Goal: Information Seeking & Learning: Learn about a topic

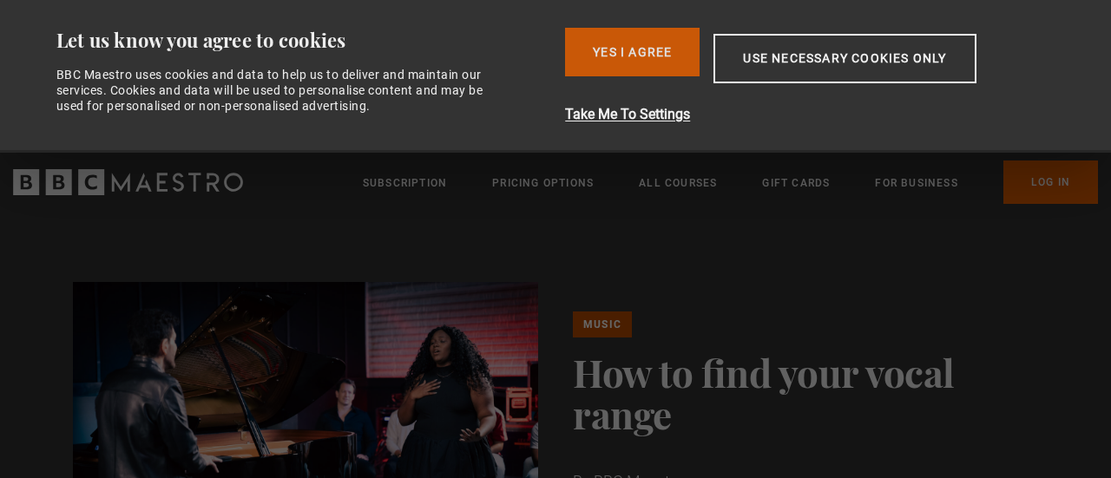
click at [627, 60] on button "Yes I Agree" at bounding box center [632, 52] width 135 height 49
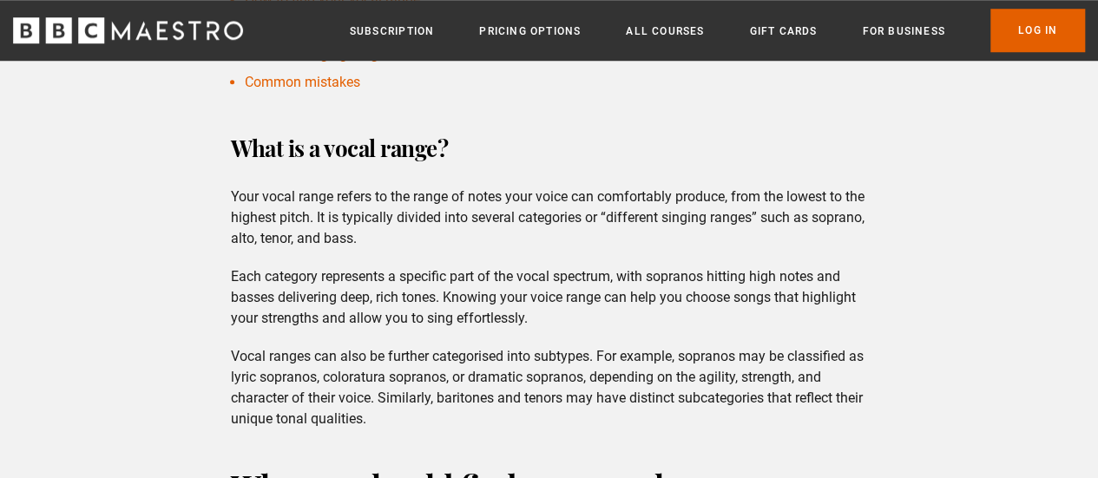
scroll to position [770, 0]
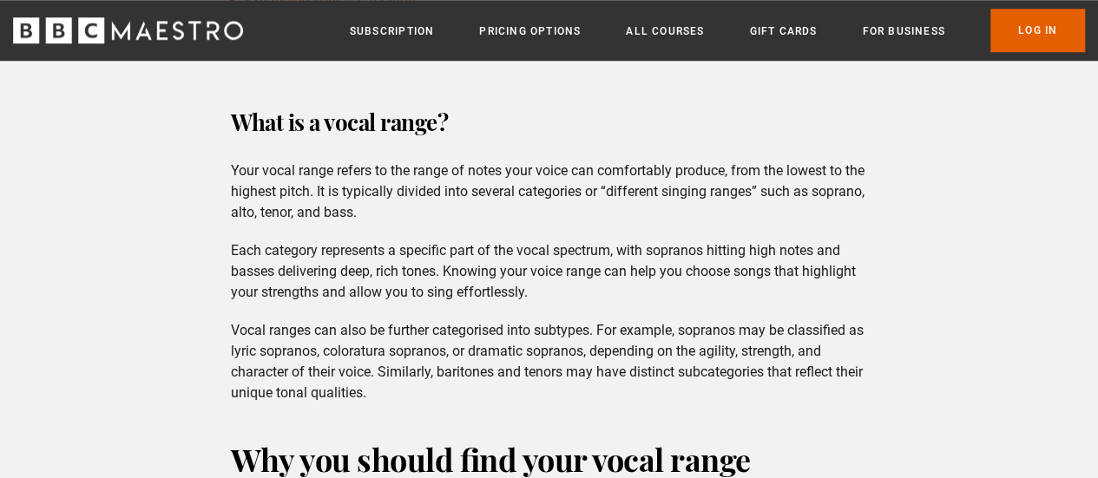
click at [863, 214] on p "Your vocal range refers to the range of notes your voice can comfortably produc…" at bounding box center [549, 192] width 636 height 62
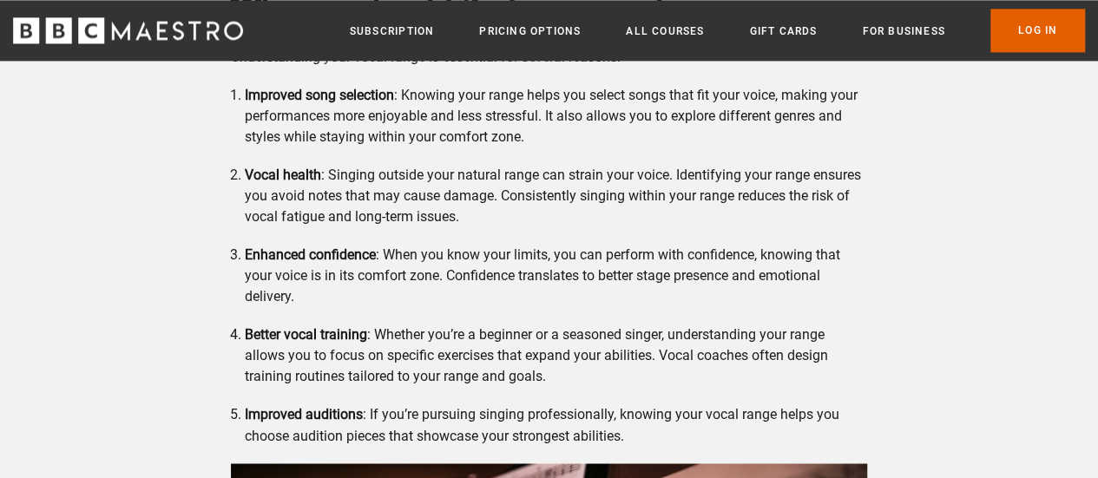
scroll to position [1219, 0]
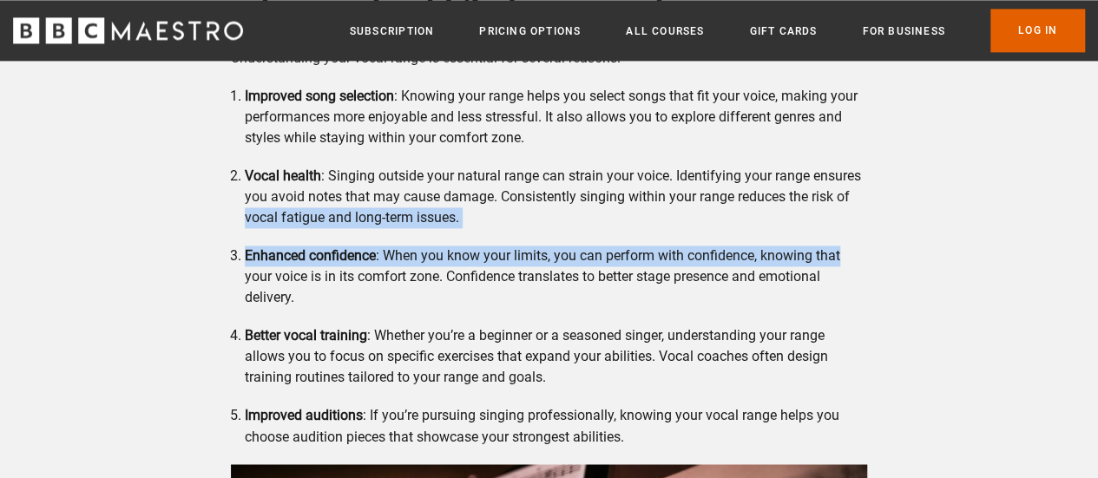
drag, startPoint x: 863, startPoint y: 236, endPoint x: 873, endPoint y: 206, distance: 32.1
click at [873, 206] on div "Why you should find your vocal range Understanding your vocal range is essentia…" at bounding box center [549, 405] width 664 height 833
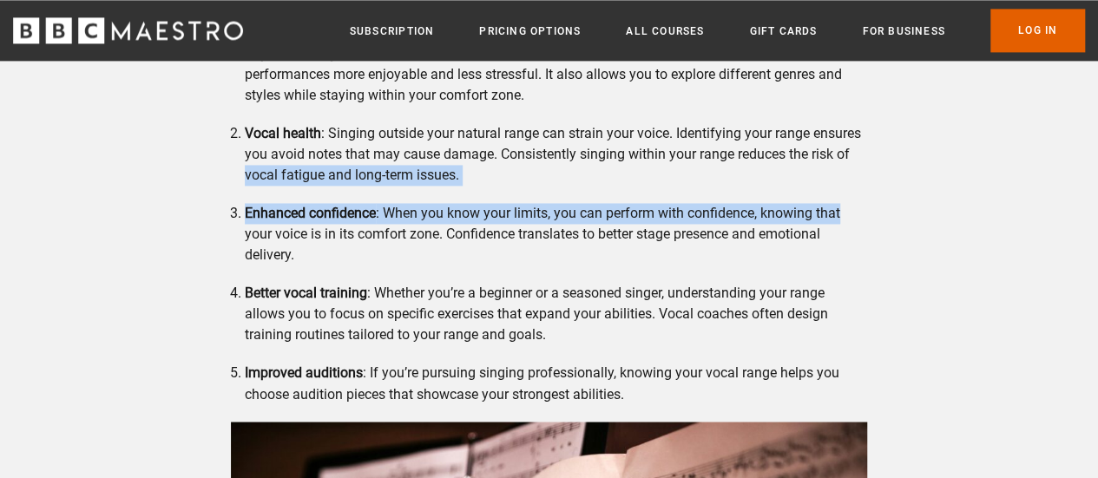
scroll to position [1263, 0]
click at [873, 206] on div "Why you should find your vocal range Understanding your vocal range is essentia…" at bounding box center [549, 361] width 664 height 833
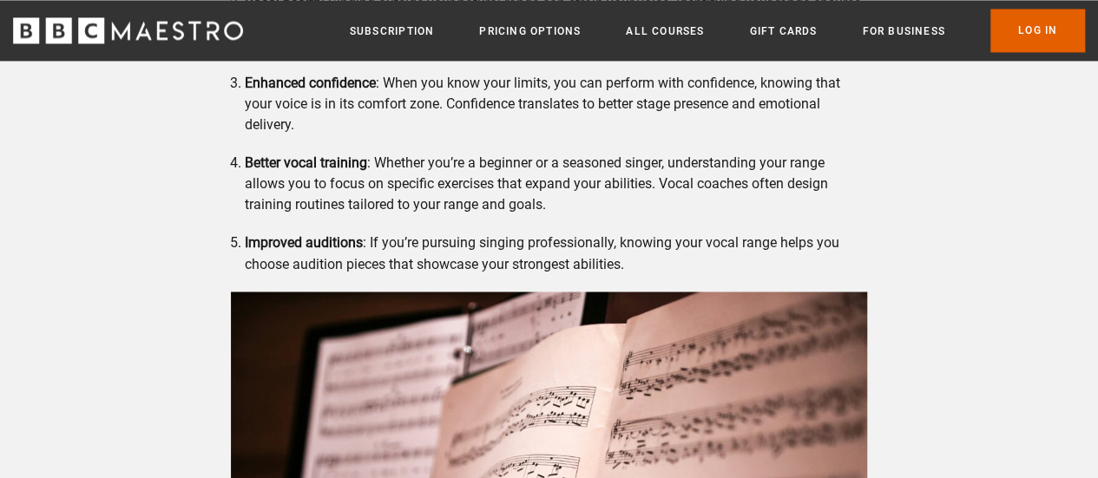
scroll to position [1399, 0]
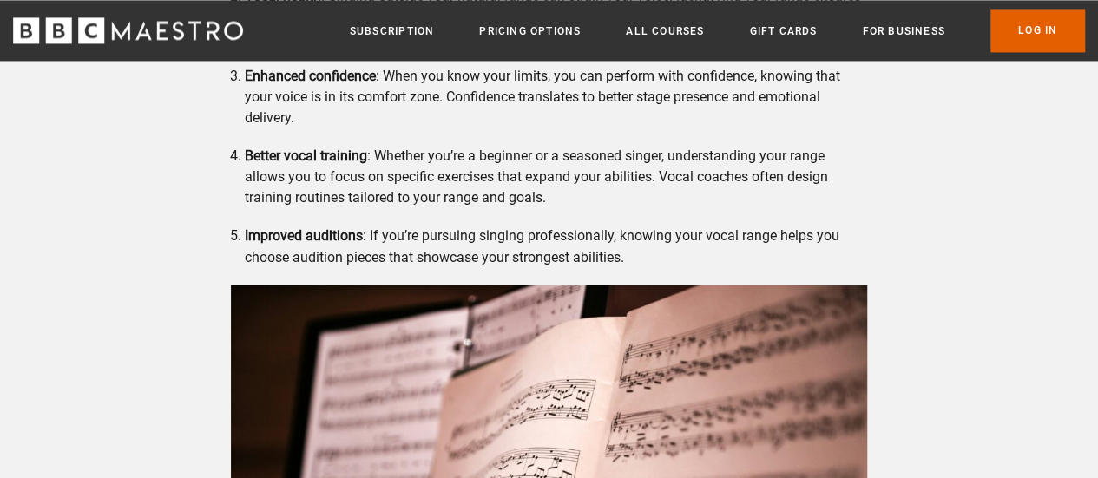
click at [873, 206] on div "Why you should find your vocal range Understanding your vocal range is essentia…" at bounding box center [549, 225] width 664 height 833
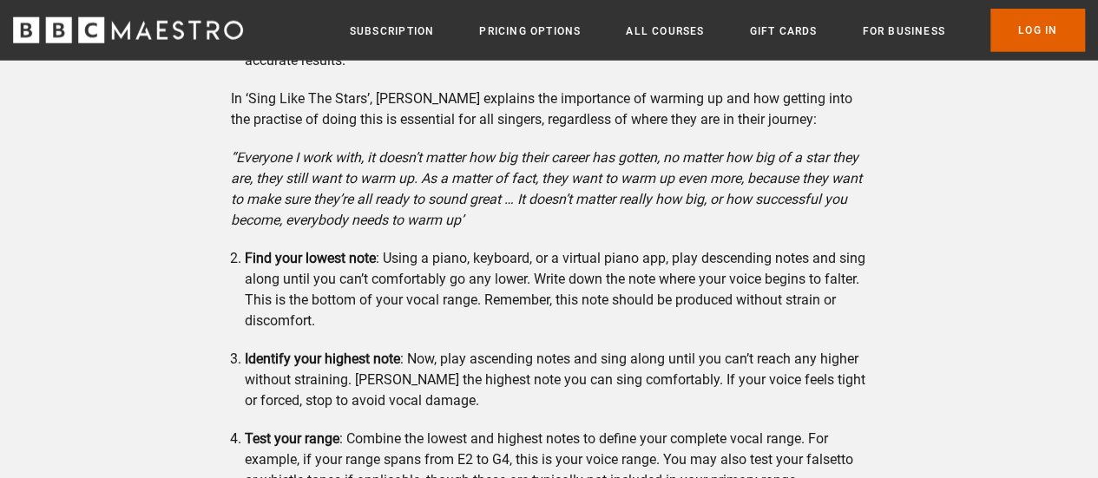
scroll to position [2184, 0]
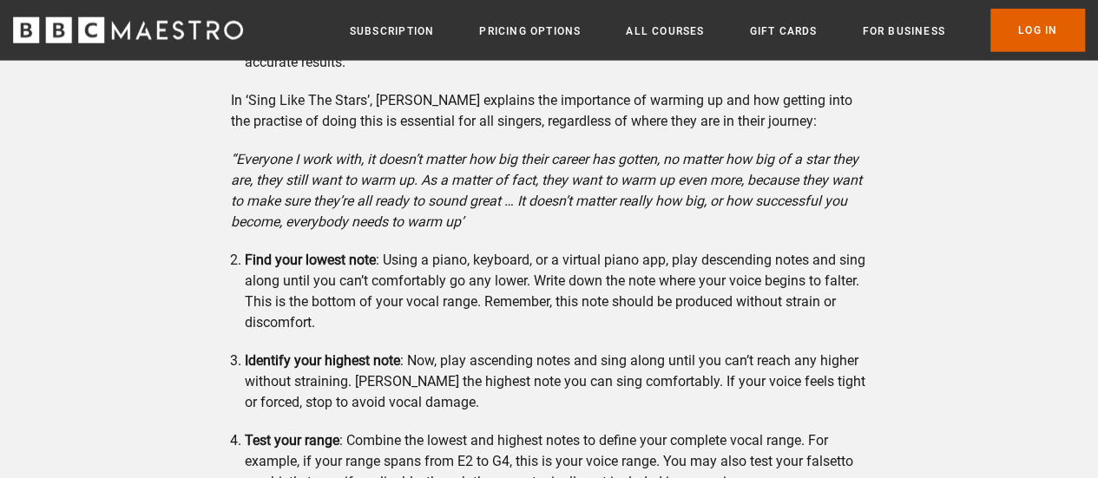
drag, startPoint x: 913, startPoint y: 238, endPoint x: 1002, endPoint y: 225, distance: 90.3
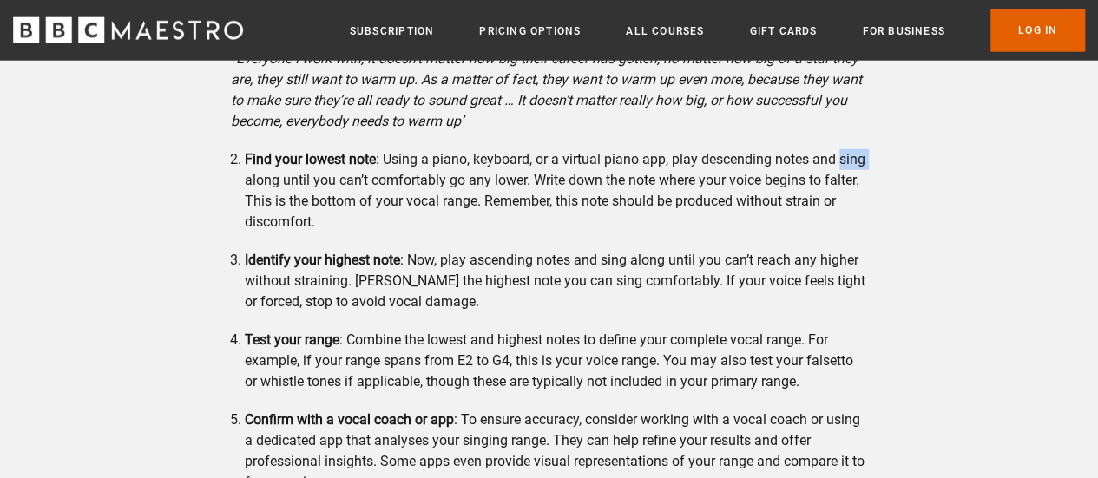
scroll to position [2288, 0]
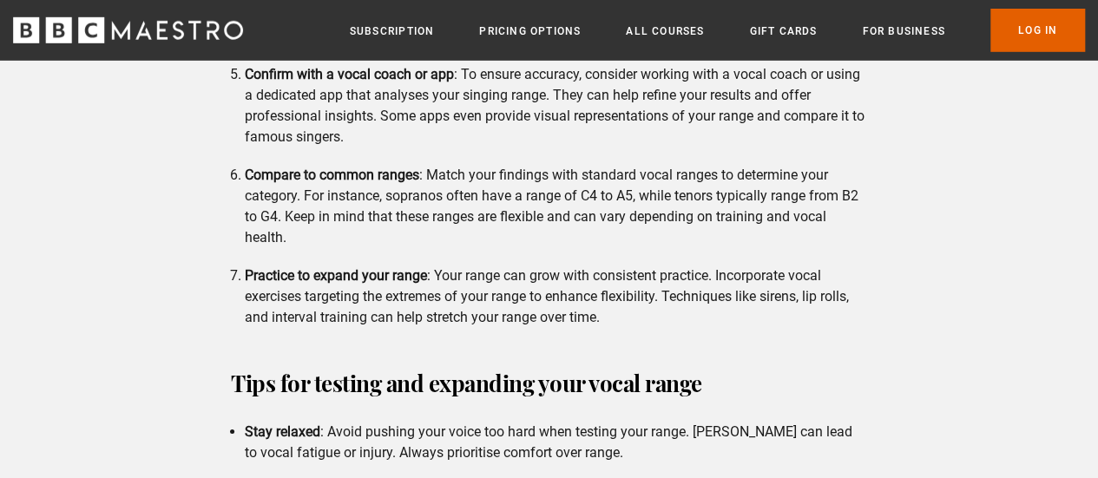
scroll to position [2631, 0]
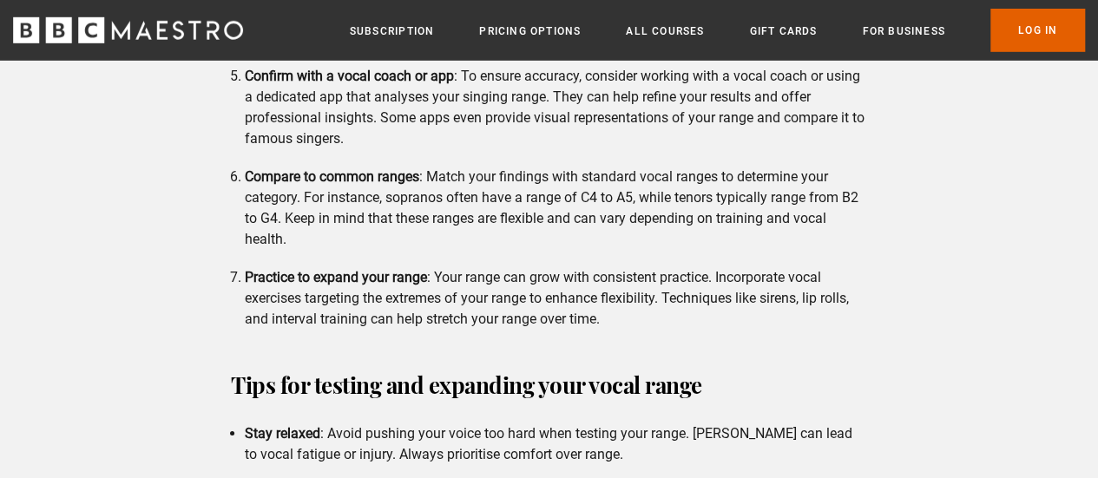
scroll to position [2626, 0]
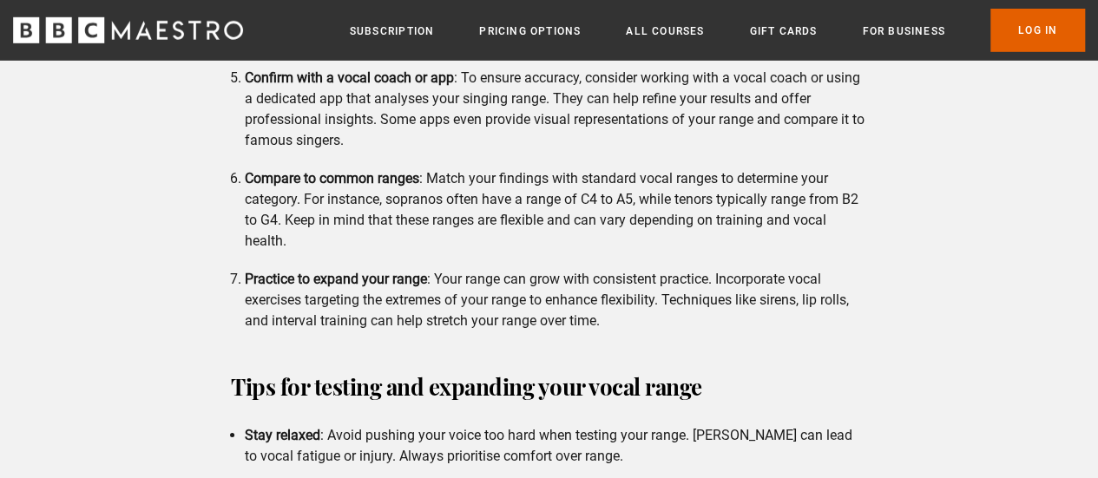
drag, startPoint x: 511, startPoint y: 313, endPoint x: 524, endPoint y: 362, distance: 50.3
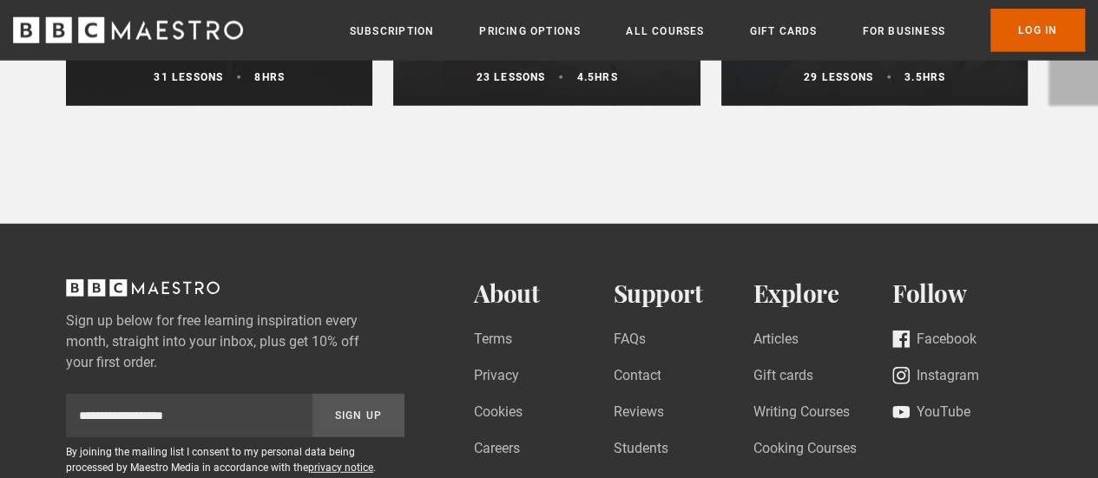
scroll to position [5525, 0]
